Goal: Transaction & Acquisition: Obtain resource

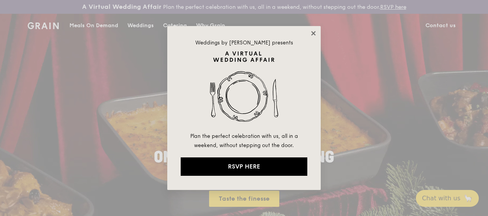
click at [315, 32] on icon at bounding box center [313, 33] width 4 height 4
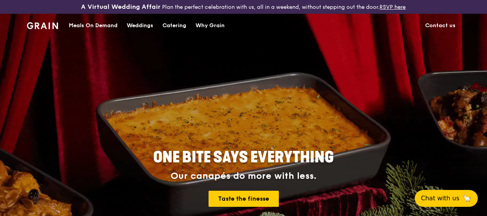
click at [170, 34] on div "Catering" at bounding box center [174, 25] width 24 height 23
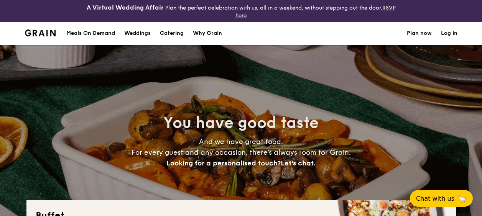
select select
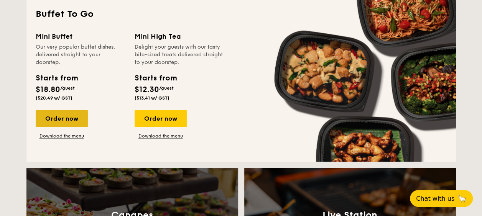
scroll to position [537, 0]
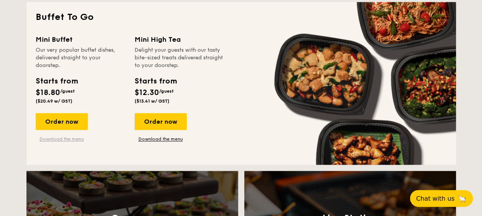
click at [73, 141] on link "Download the menu" at bounding box center [62, 139] width 52 height 6
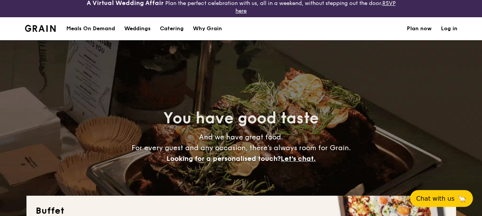
scroll to position [0, 0]
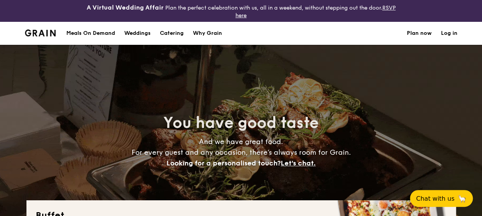
click at [51, 37] on li at bounding box center [43, 33] width 37 height 23
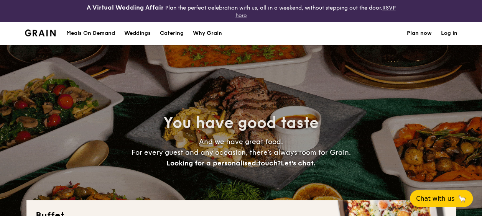
click at [51, 31] on img at bounding box center [40, 33] width 31 height 7
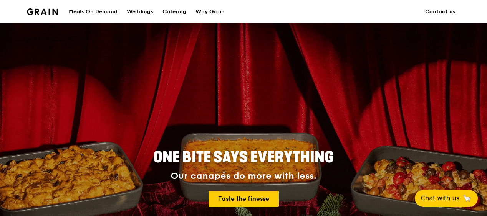
scroll to position [828, 0]
